Goal: Transaction & Acquisition: Download file/media

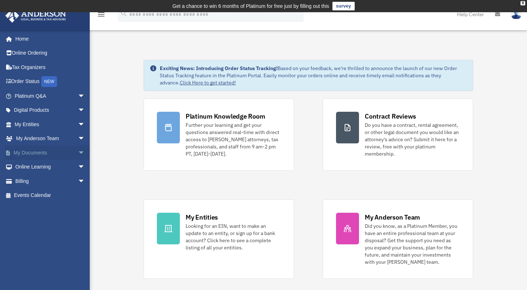
click at [78, 149] on span "arrow_drop_down" at bounding box center [85, 152] width 14 height 15
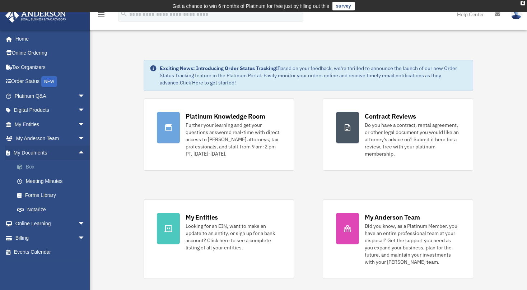
click at [30, 162] on link "Box" at bounding box center [53, 167] width 86 height 14
click at [34, 167] on link "Box" at bounding box center [53, 167] width 86 height 14
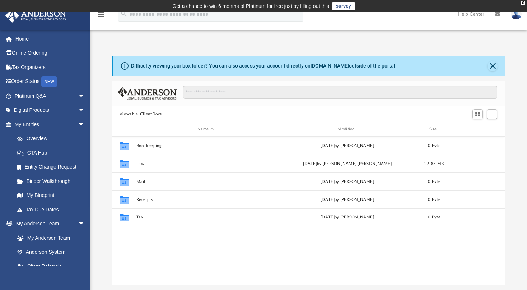
scroll to position [157, 388]
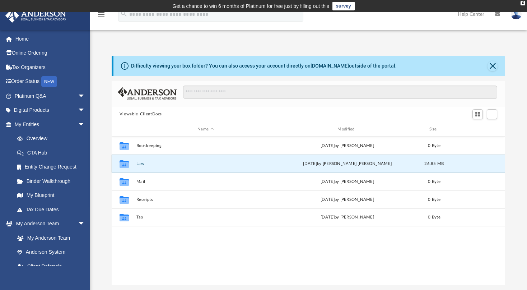
click at [142, 165] on button "Law" at bounding box center [205, 163] width 139 height 5
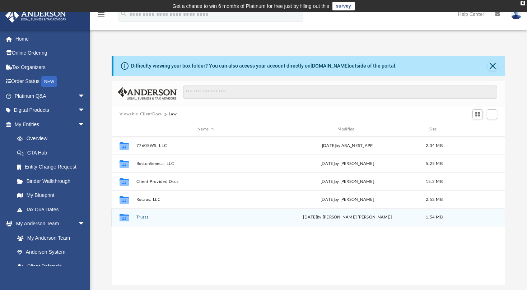
click at [148, 215] on button "Trusts" at bounding box center [205, 217] width 139 height 5
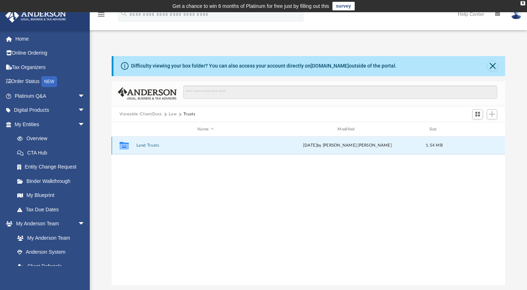
click at [156, 146] on button "Land Trusts" at bounding box center [205, 145] width 139 height 5
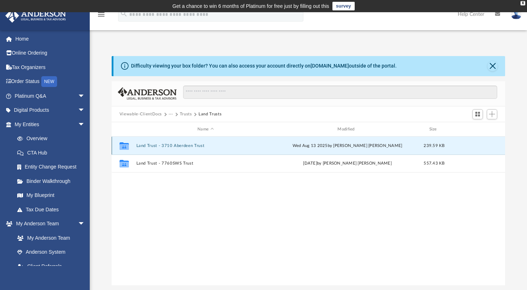
click at [170, 144] on button "Land Trust - 3710 Aberdeen Trust" at bounding box center [205, 145] width 139 height 5
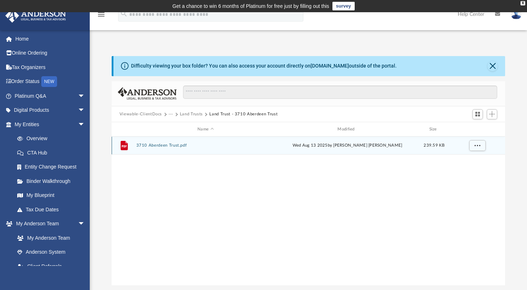
click at [176, 145] on button "3710 Aberdeen Trust.pdf" at bounding box center [205, 145] width 139 height 5
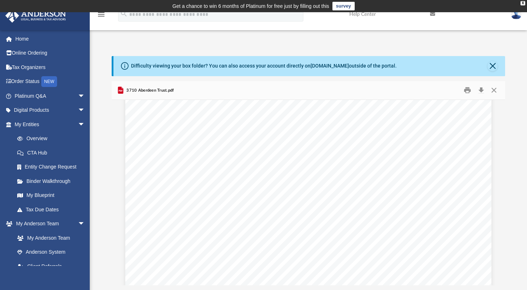
scroll to position [55, 0]
click at [494, 63] on button "Close" at bounding box center [493, 66] width 10 height 10
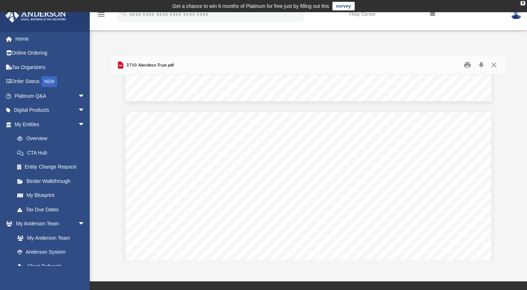
scroll to position [634, 0]
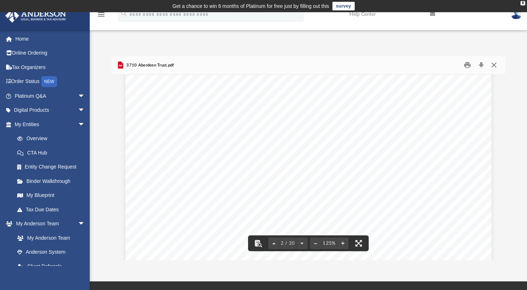
click at [495, 63] on button "Close" at bounding box center [494, 65] width 13 height 11
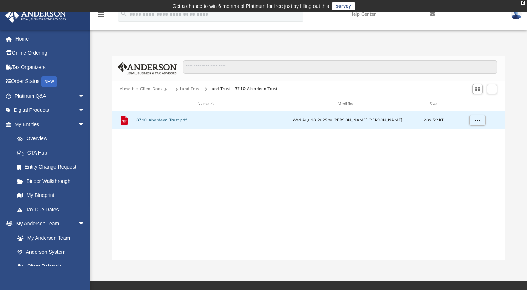
scroll to position [6, 6]
